Goal: Information Seeking & Learning: Learn about a topic

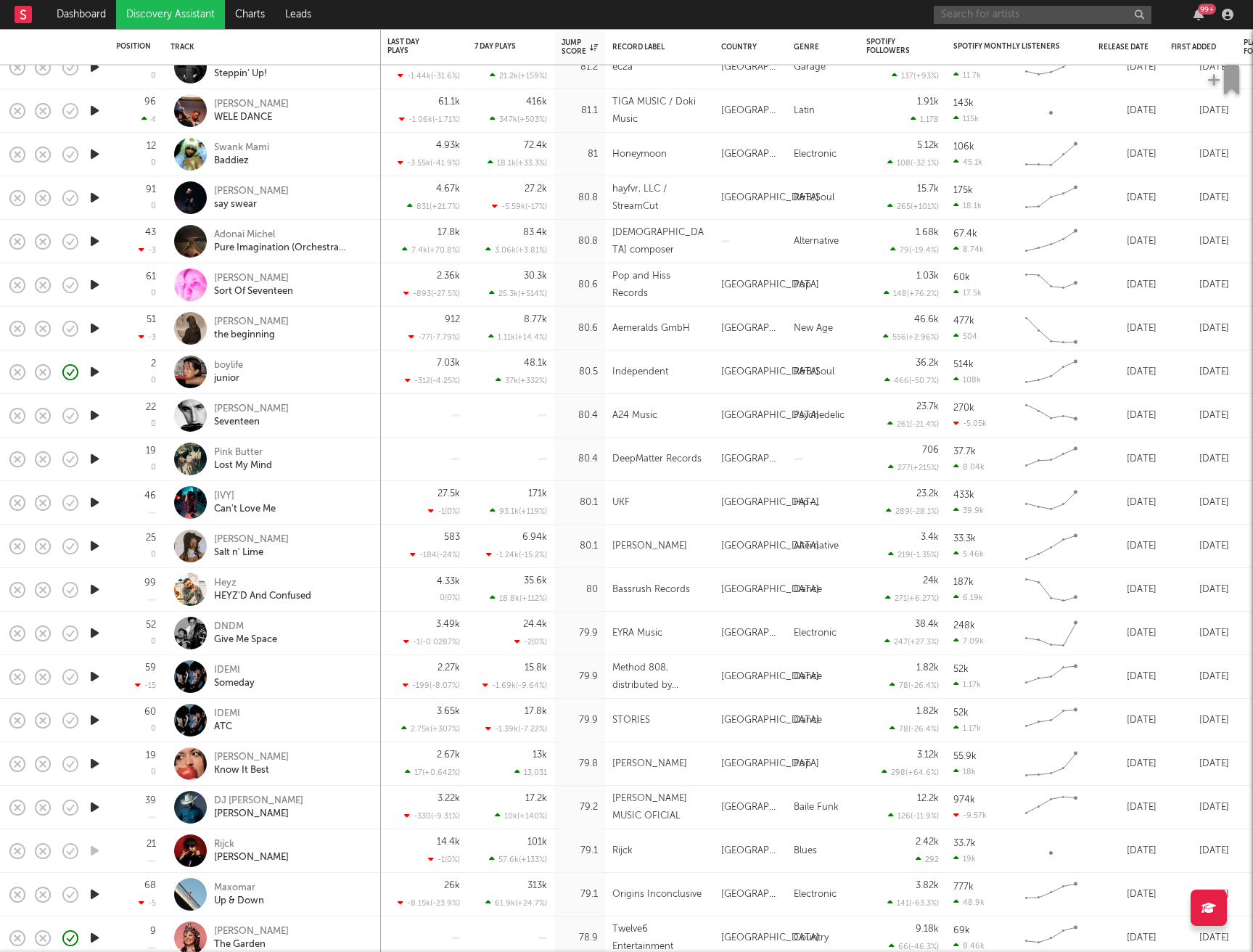
click at [1041, 13] on input "text" at bounding box center [1043, 15] width 218 height 18
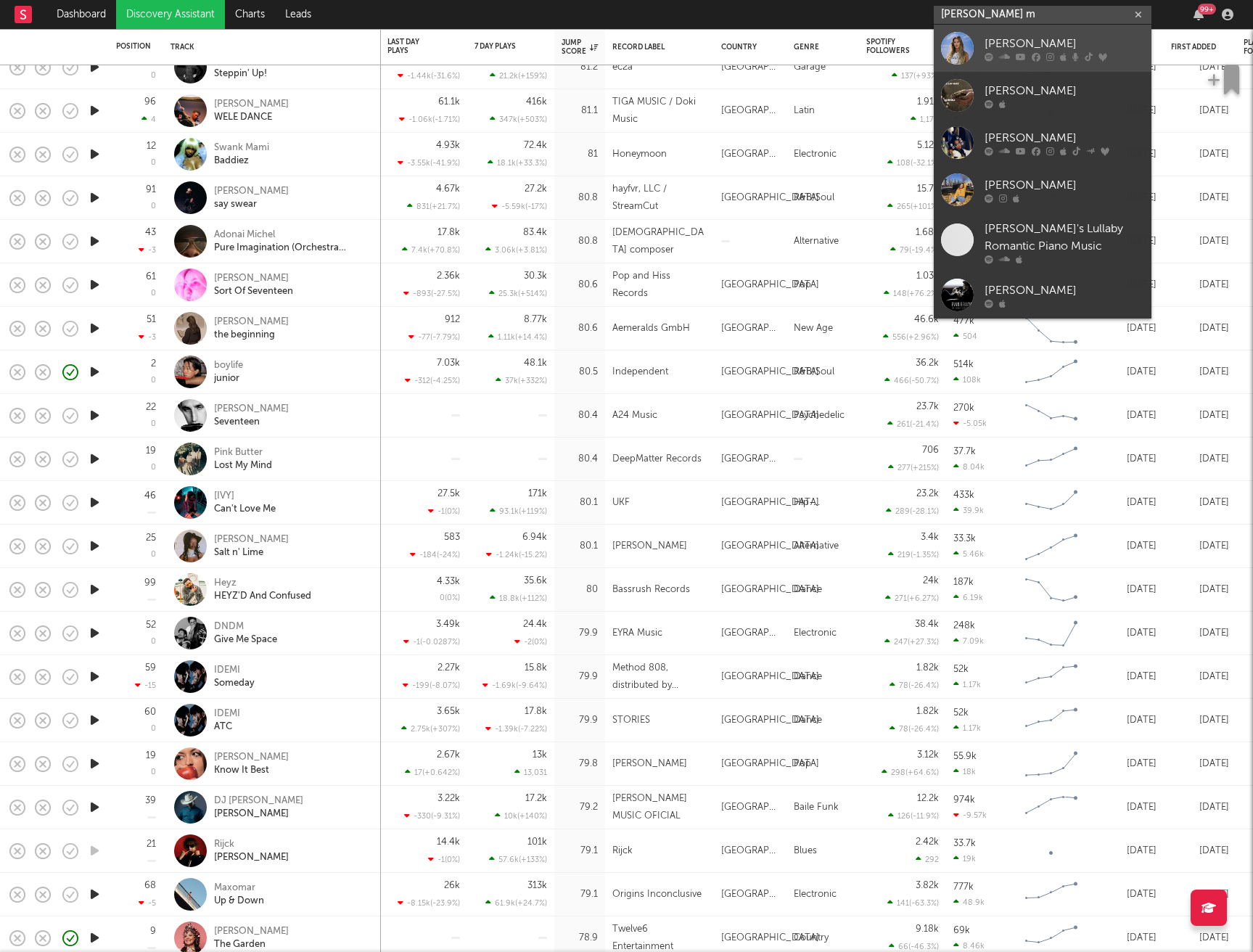
type input "[PERSON_NAME] m"
click at [1051, 36] on div "[PERSON_NAME]" at bounding box center [1065, 43] width 160 height 18
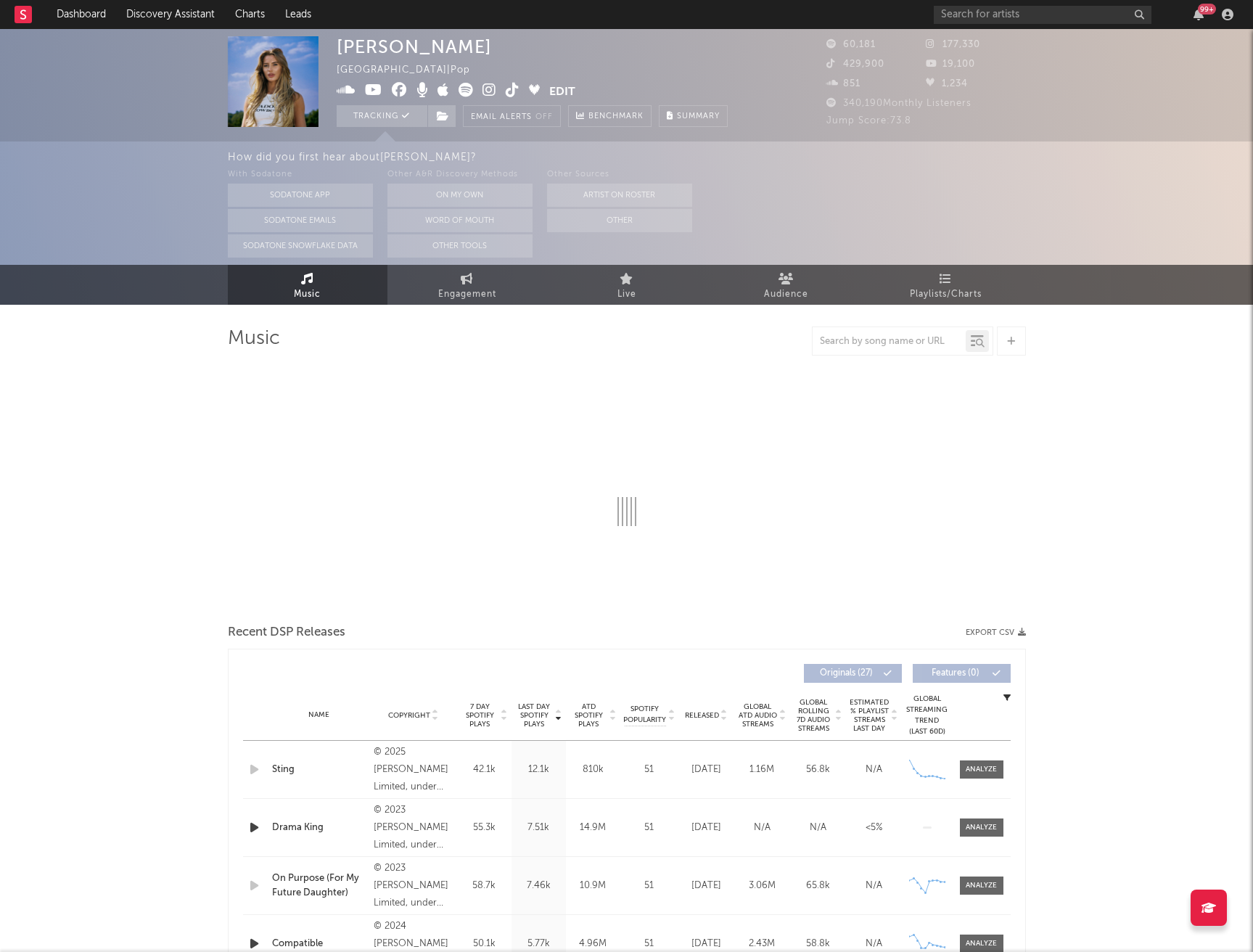
select select "6m"
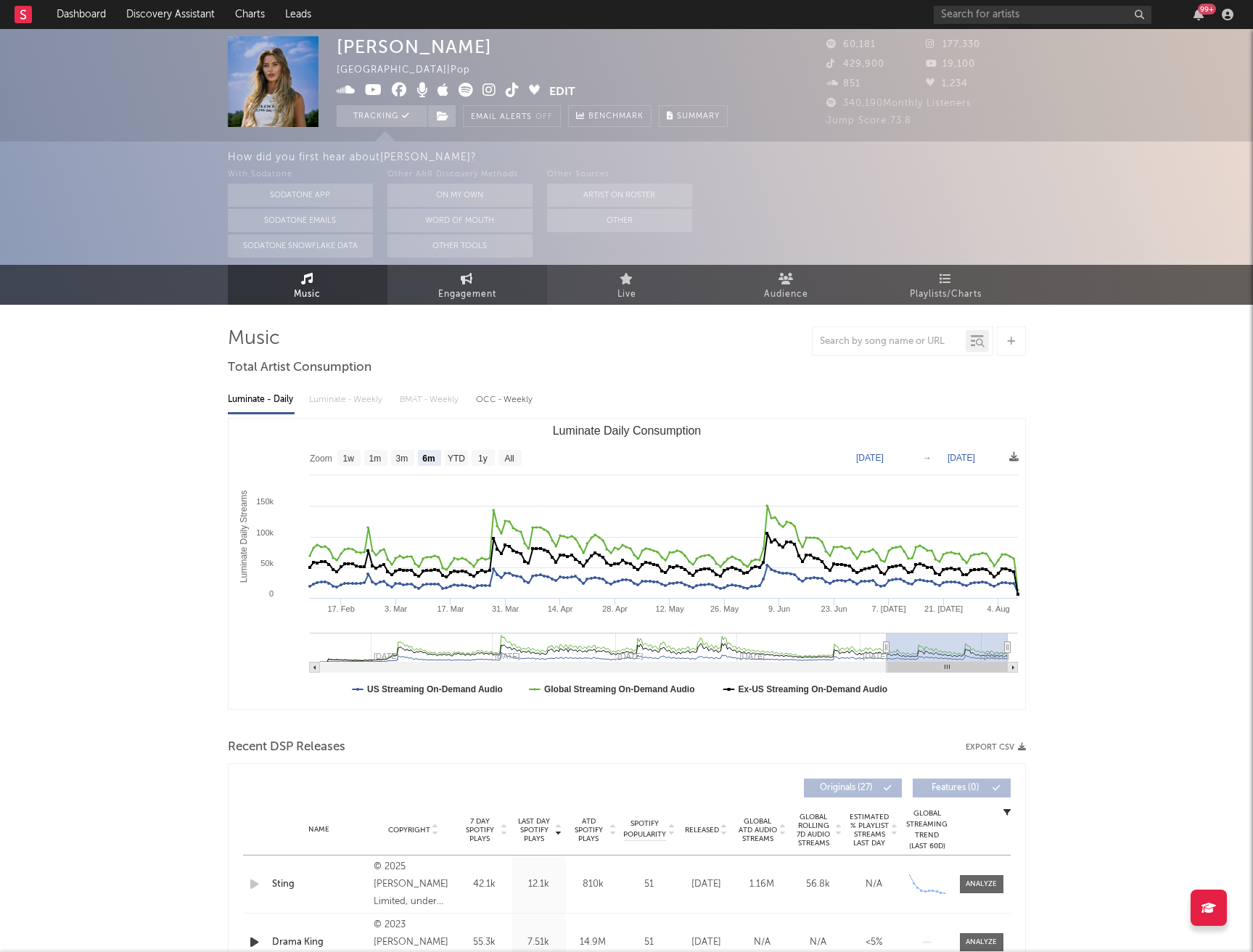
click at [488, 281] on link "Engagement" at bounding box center [467, 284] width 160 height 40
select select "1w"
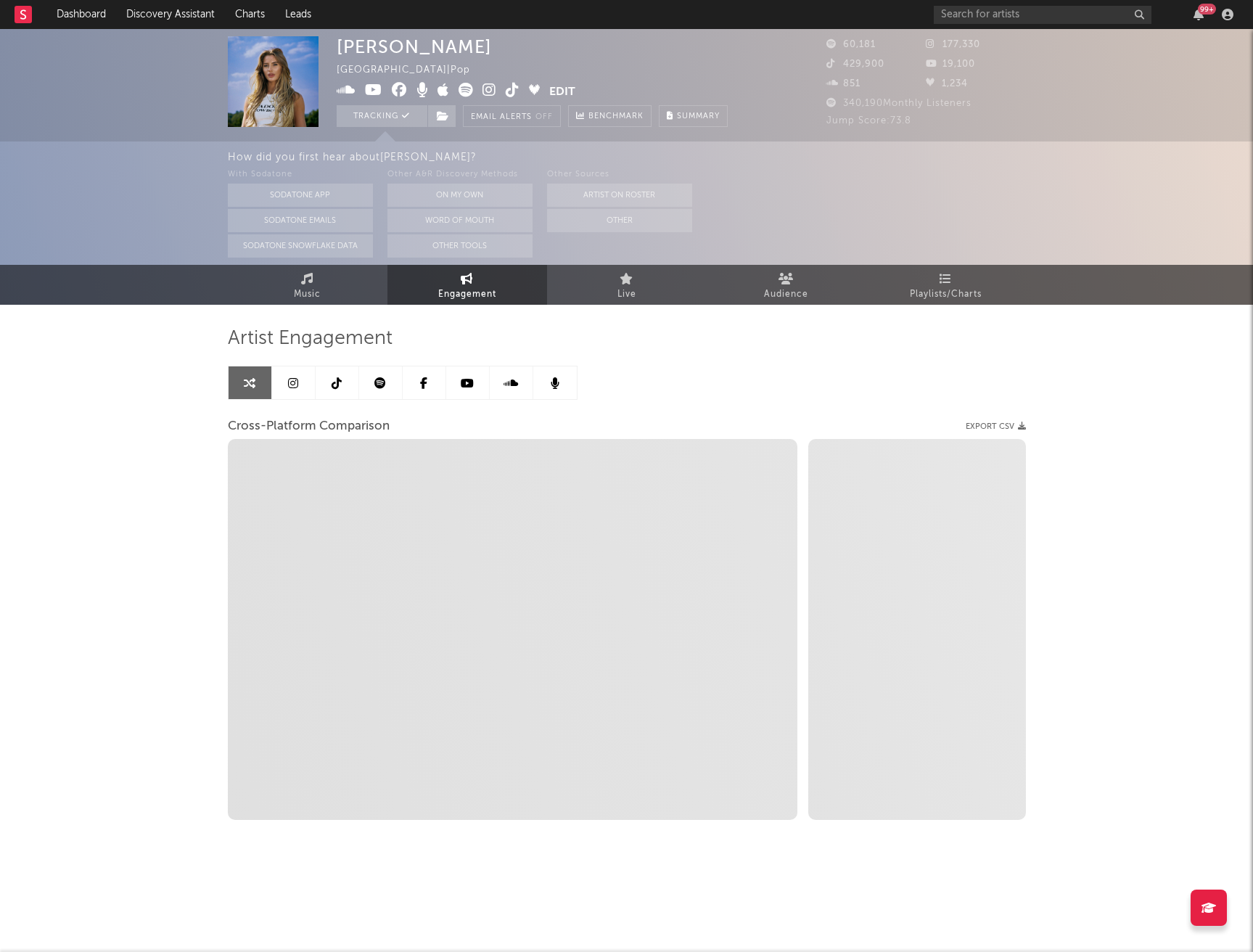
select select "1m"
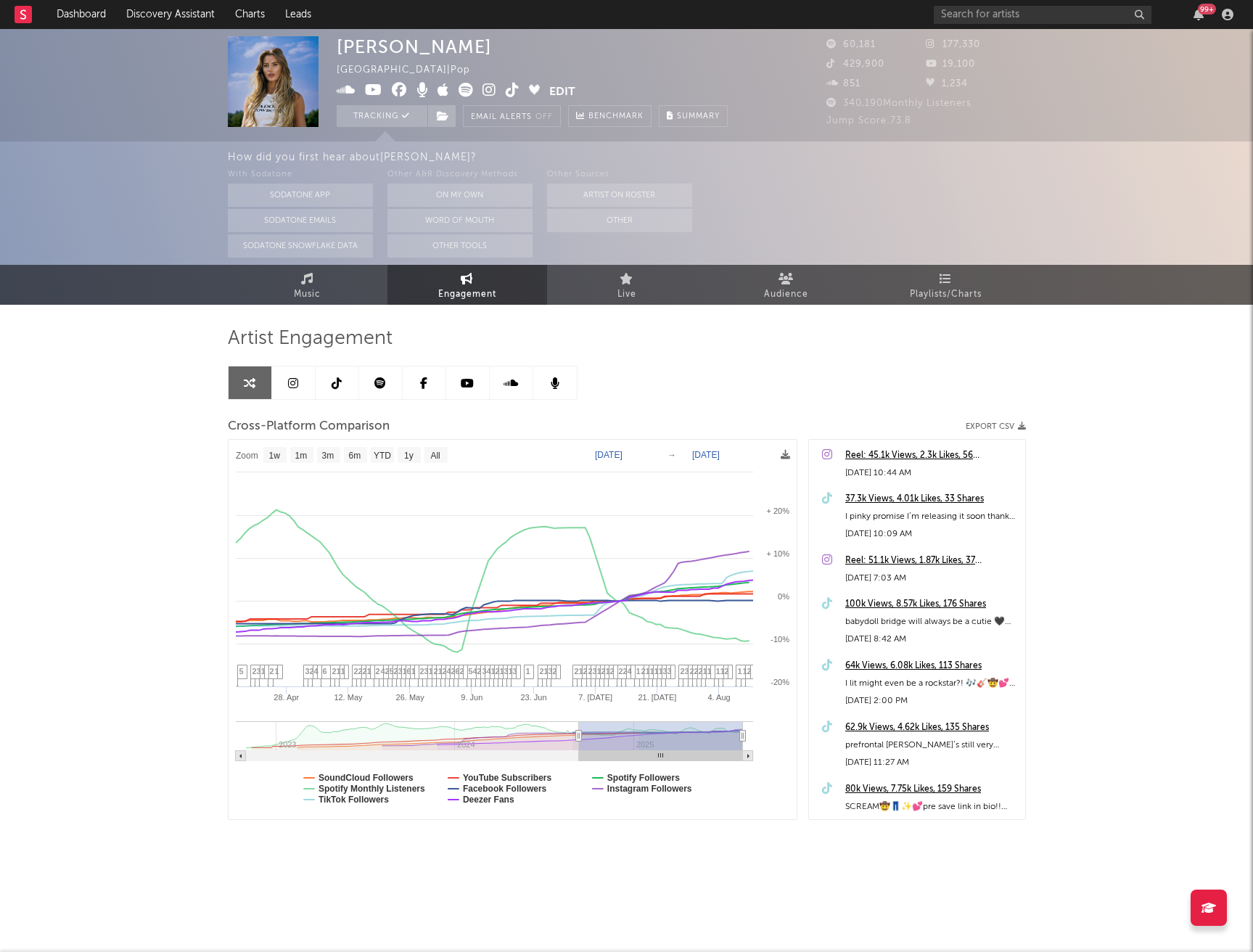
type input "[DATE]"
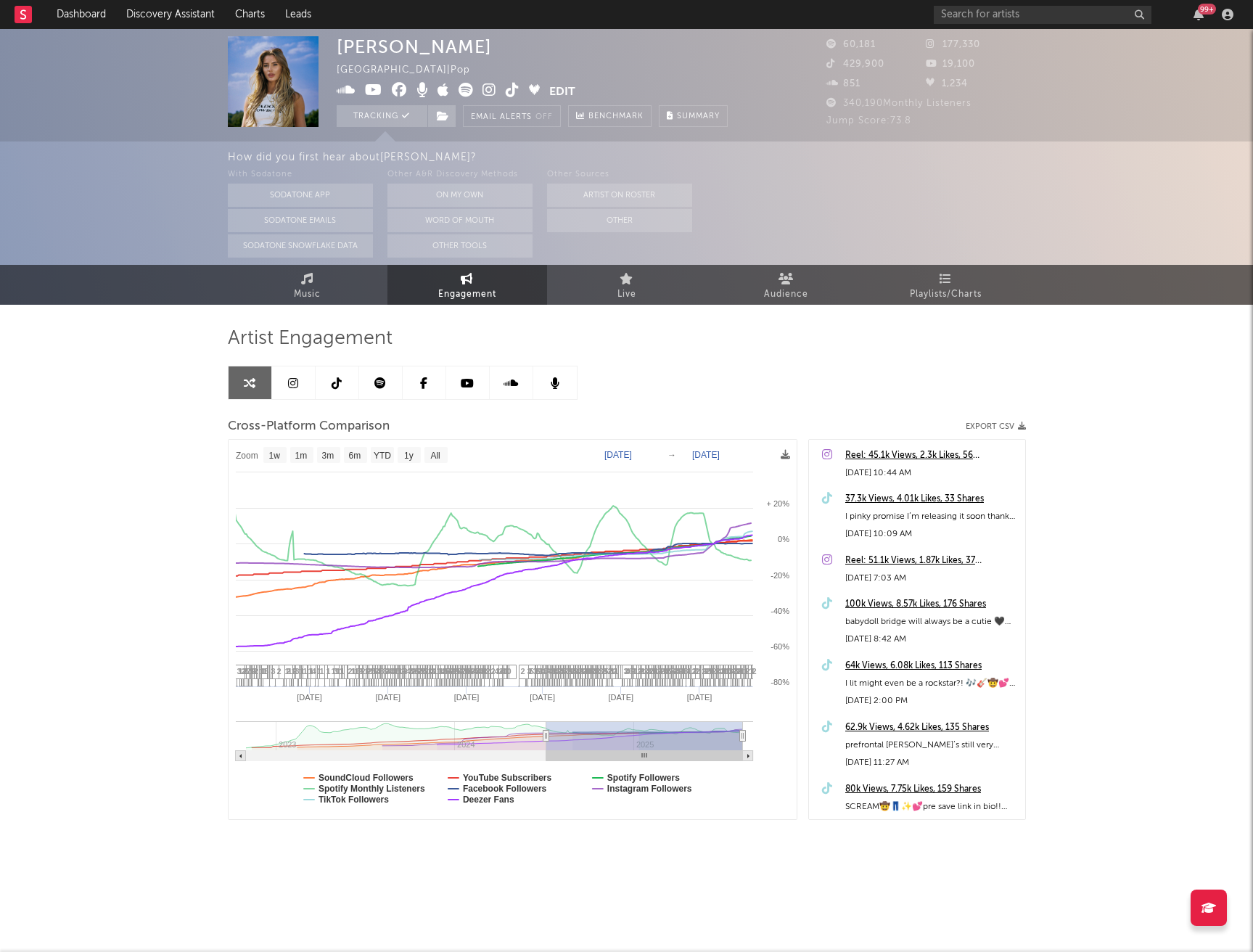
select select "1w"
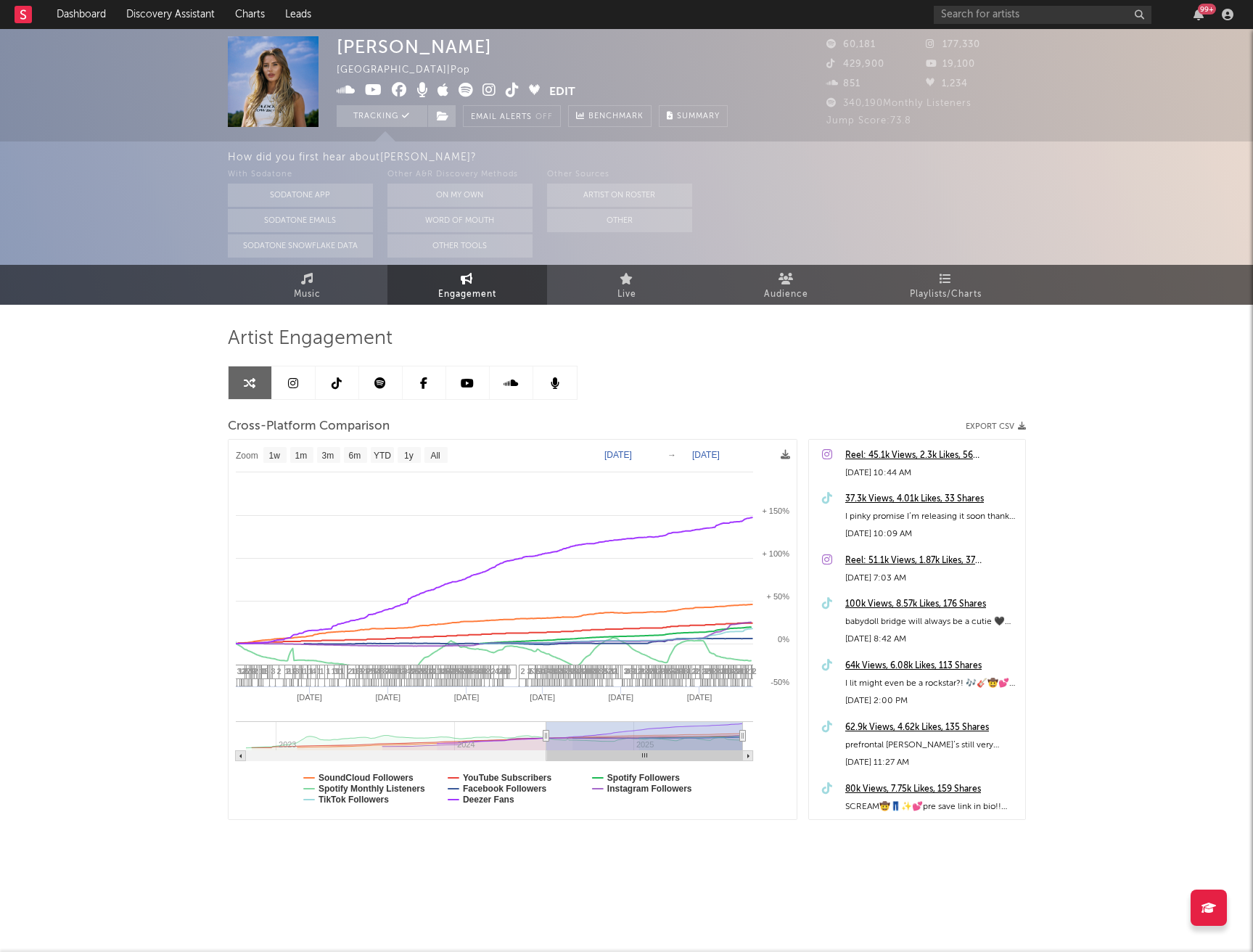
drag, startPoint x: 731, startPoint y: 737, endPoint x: 546, endPoint y: 762, distance: 186.7
